Goal: Task Accomplishment & Management: Use online tool/utility

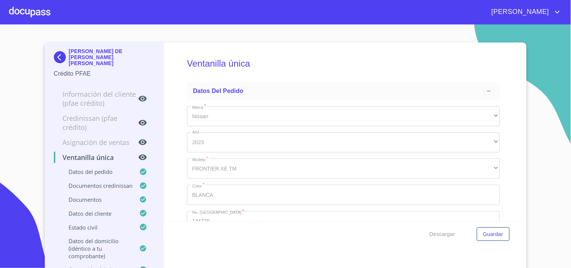
click at [39, 17] on div at bounding box center [29, 12] width 41 height 24
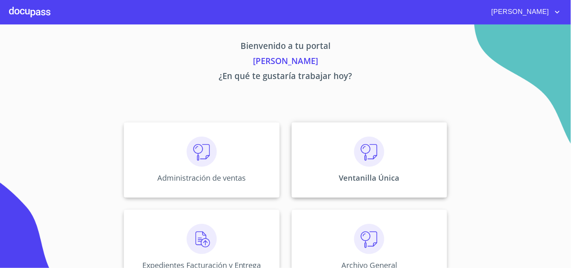
click at [363, 149] on img at bounding box center [369, 152] width 30 height 30
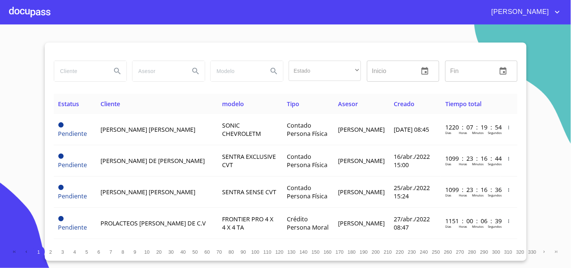
click at [61, 69] on input "search" at bounding box center [79, 71] width 51 height 20
type input "s"
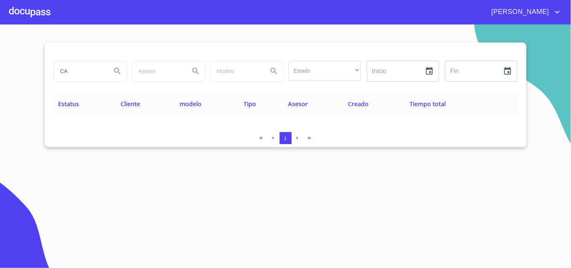
type input "C"
click at [14, 6] on div at bounding box center [29, 12] width 41 height 24
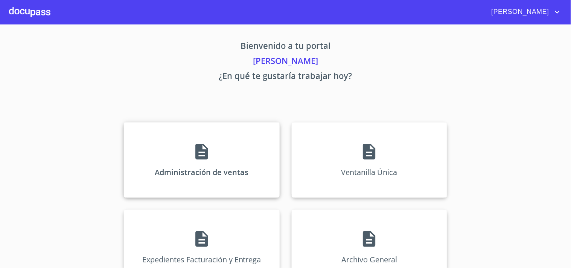
click at [182, 144] on div "Administración de ventas" at bounding box center [202, 159] width 156 height 75
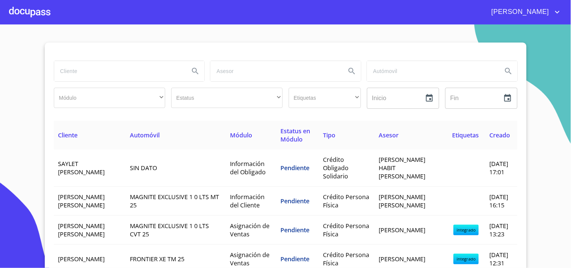
click at [124, 77] on input "search" at bounding box center [119, 71] width 130 height 20
type input "[PERSON_NAME]"
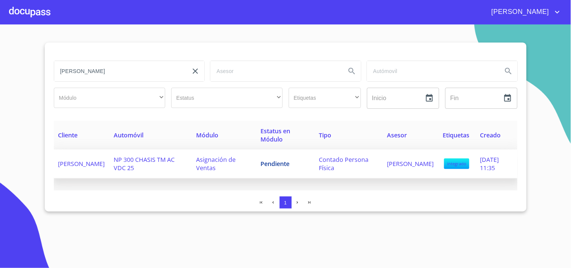
click at [114, 156] on td "NP 300 CHASIS TM AC VDC 25" at bounding box center [151, 163] width 82 height 29
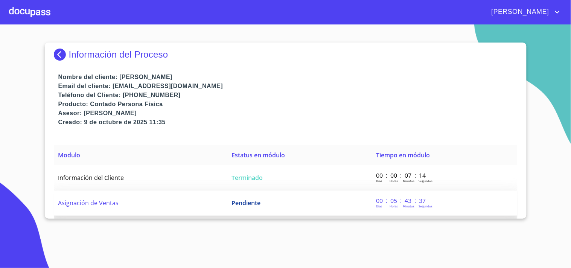
click at [250, 204] on span "Pendiente" at bounding box center [246, 203] width 29 height 8
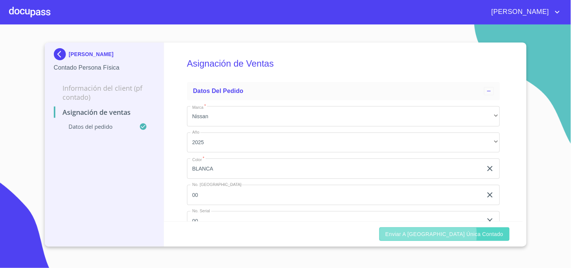
click at [445, 235] on span "Enviar a [GEOGRAPHIC_DATA] única contado" at bounding box center [445, 234] width 118 height 9
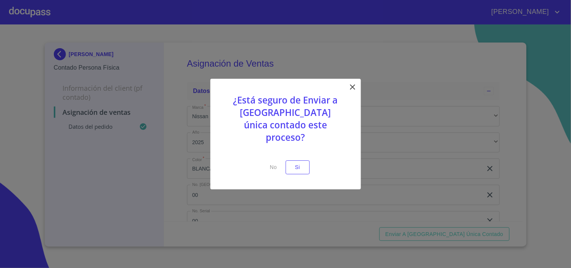
click at [302, 163] on span "Si" at bounding box center [298, 167] width 12 height 9
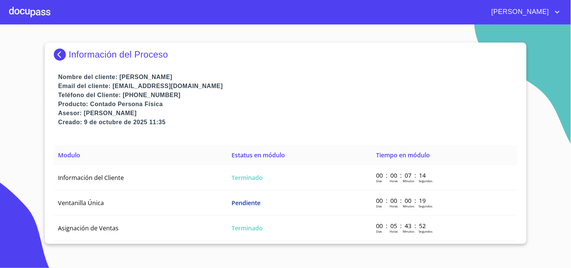
click at [50, 12] on div "[PERSON_NAME]" at bounding box center [306, 12] width 512 height 12
click at [21, 13] on div at bounding box center [29, 12] width 41 height 24
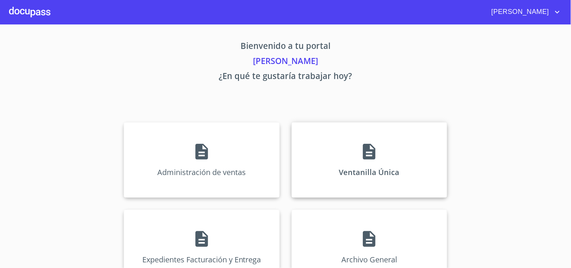
click at [371, 129] on div "Ventanilla Única" at bounding box center [370, 159] width 156 height 75
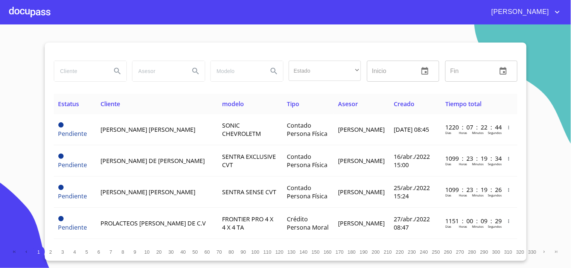
drag, startPoint x: 63, startPoint y: 58, endPoint x: 65, endPoint y: 65, distance: 7.0
click at [65, 65] on div at bounding box center [90, 71] width 78 height 27
click at [65, 65] on input "search" at bounding box center [79, 71] width 51 height 20
type input "[PERSON_NAME] [PERSON_NAME]"
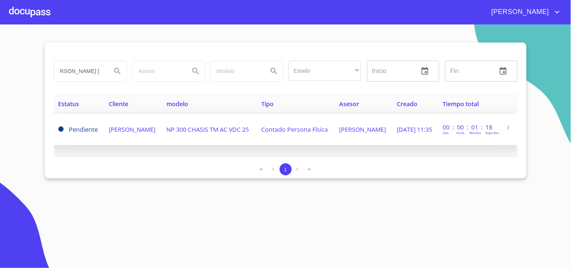
click at [180, 125] on span "NP 300 CHASIS TM AC VDC 25" at bounding box center [207, 129] width 83 height 8
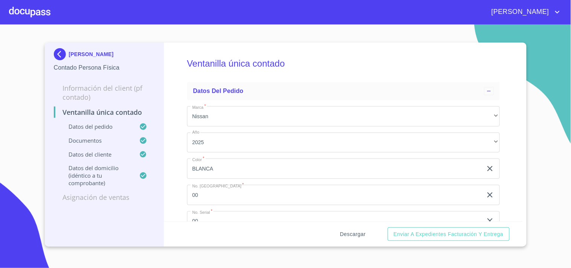
click at [365, 233] on span "Descargar" at bounding box center [353, 234] width 26 height 9
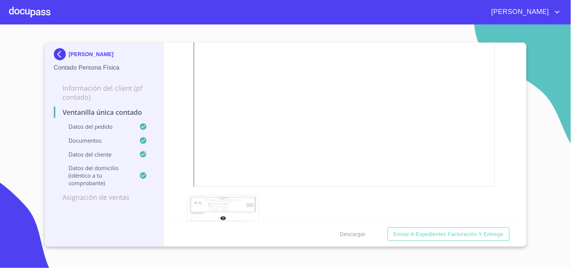
scroll to position [920, 0]
click at [38, 14] on div at bounding box center [29, 12] width 41 height 24
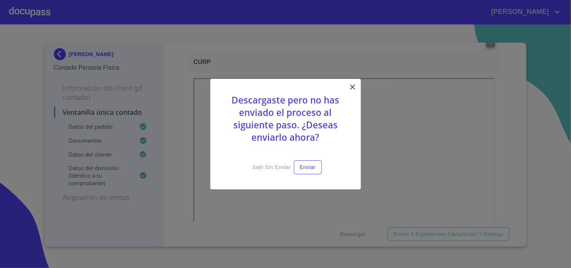
click at [351, 87] on icon at bounding box center [352, 86] width 5 height 5
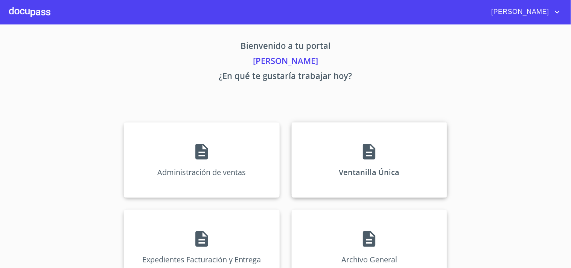
click at [354, 140] on div "Ventanilla Única" at bounding box center [370, 159] width 156 height 75
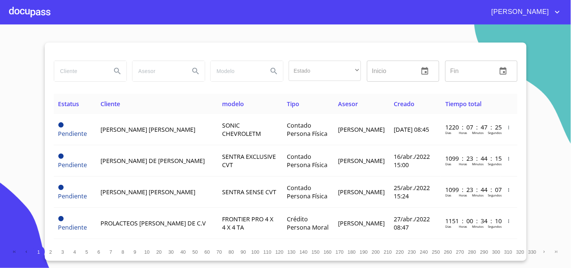
click at [66, 72] on input "search" at bounding box center [79, 71] width 51 height 20
type input "CONSTRUCTORA CARRANTA"
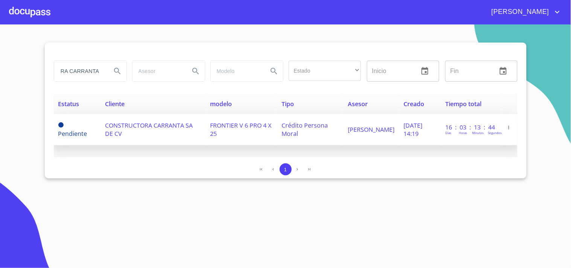
click at [122, 128] on span "CONSTRUCTORA CARRANTA SA DE CV" at bounding box center [149, 129] width 88 height 17
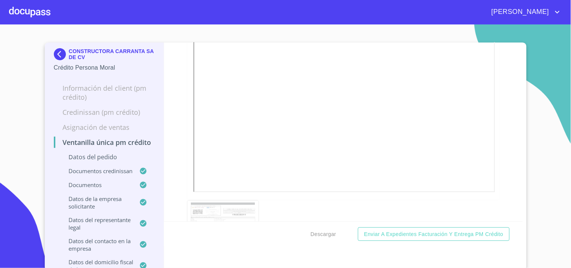
scroll to position [5606, 0]
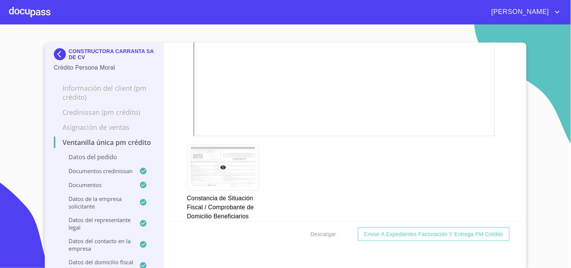
click at [41, 11] on div at bounding box center [29, 12] width 41 height 24
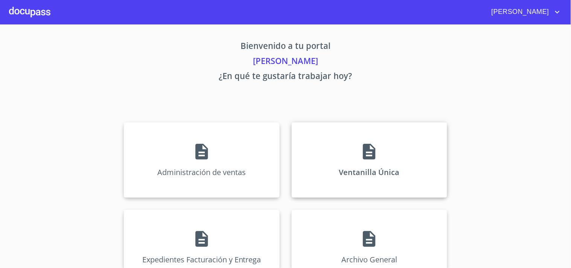
click at [350, 142] on div "Ventanilla Única" at bounding box center [370, 159] width 156 height 75
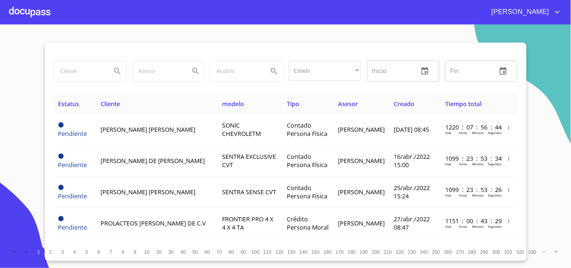
click at [98, 73] on input "search" at bounding box center [79, 71] width 51 height 20
type input "XCAN"
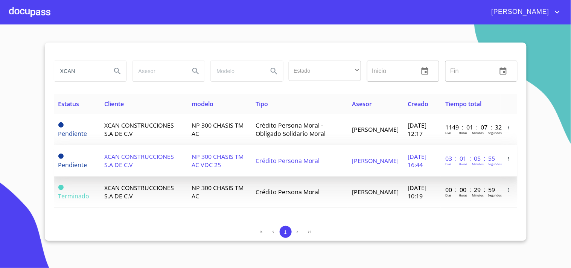
click at [163, 160] on td "XCAN CONSTRUCCIONES S.A DE C.V" at bounding box center [143, 160] width 87 height 31
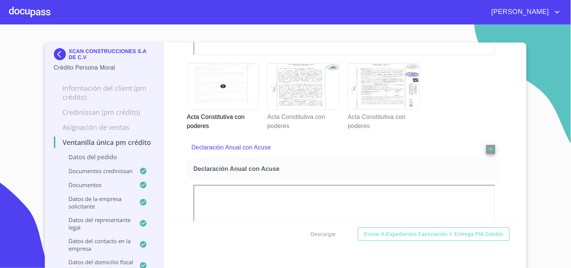
scroll to position [2552, 0]
